Goal: Check status

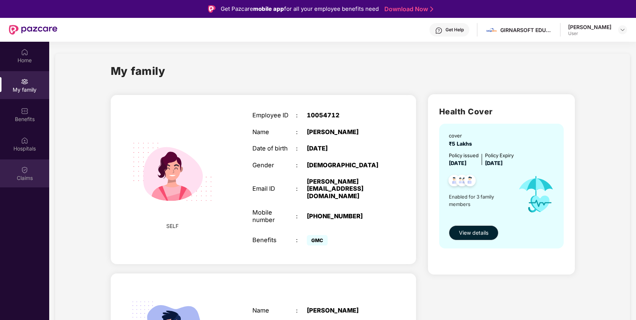
click at [20, 172] on div "Claims" at bounding box center [24, 174] width 49 height 28
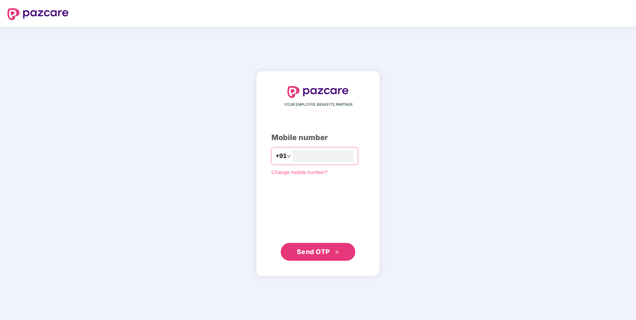
type input "**********"
